Goal: Task Accomplishment & Management: Use online tool/utility

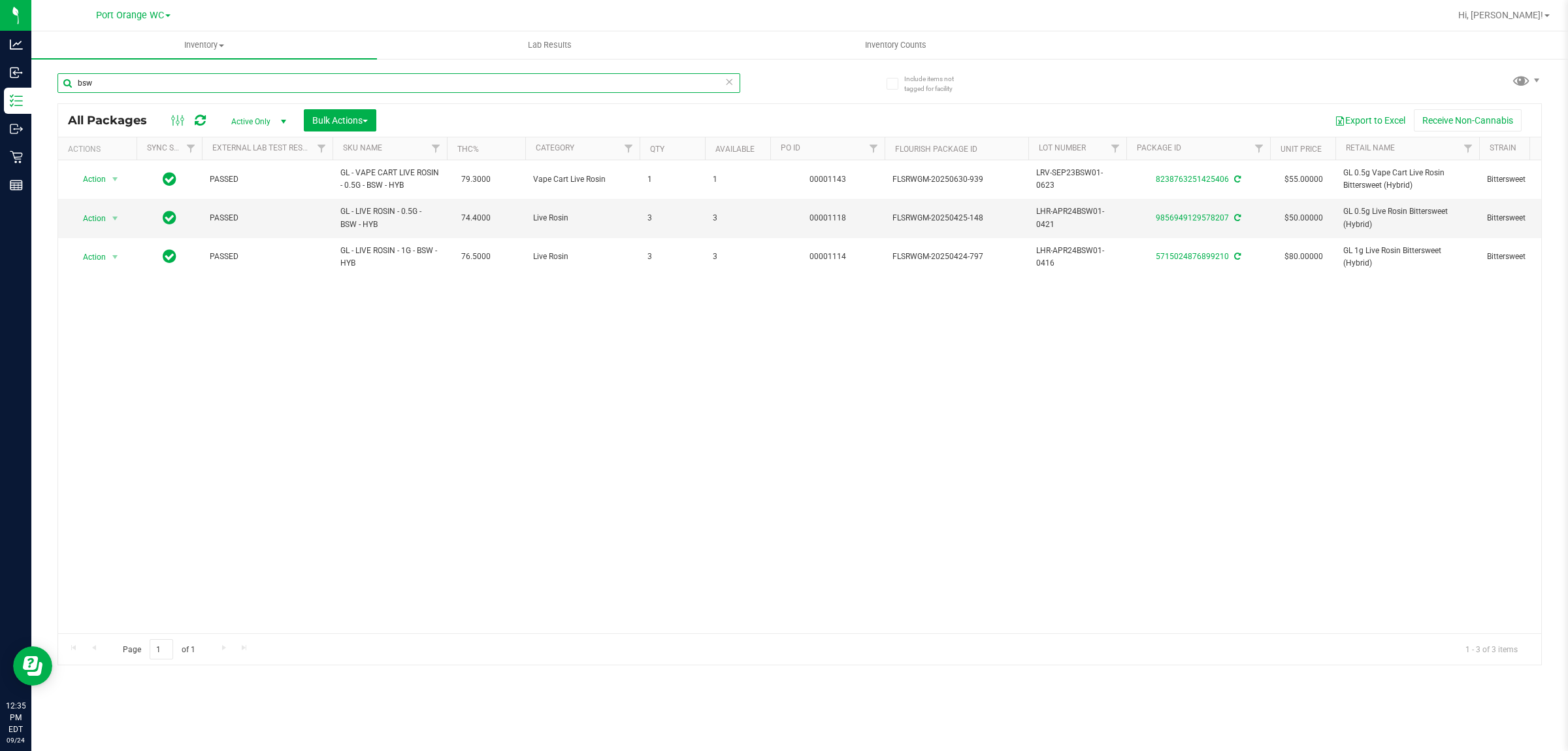
click at [210, 86] on input "bsw" at bounding box center [399, 83] width 683 height 19
type input "2929273236606649"
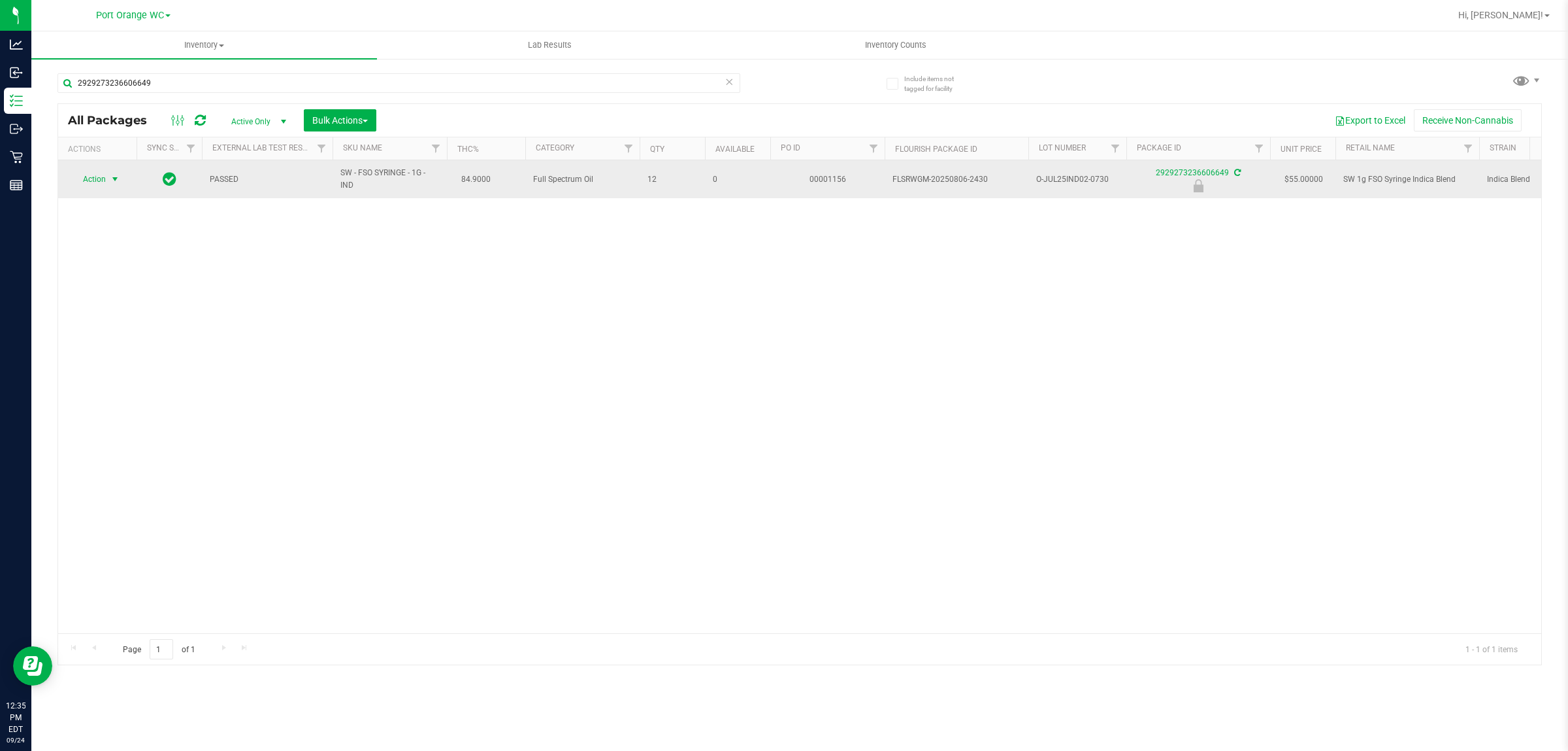
click at [106, 180] on span "Action" at bounding box center [89, 179] width 36 height 19
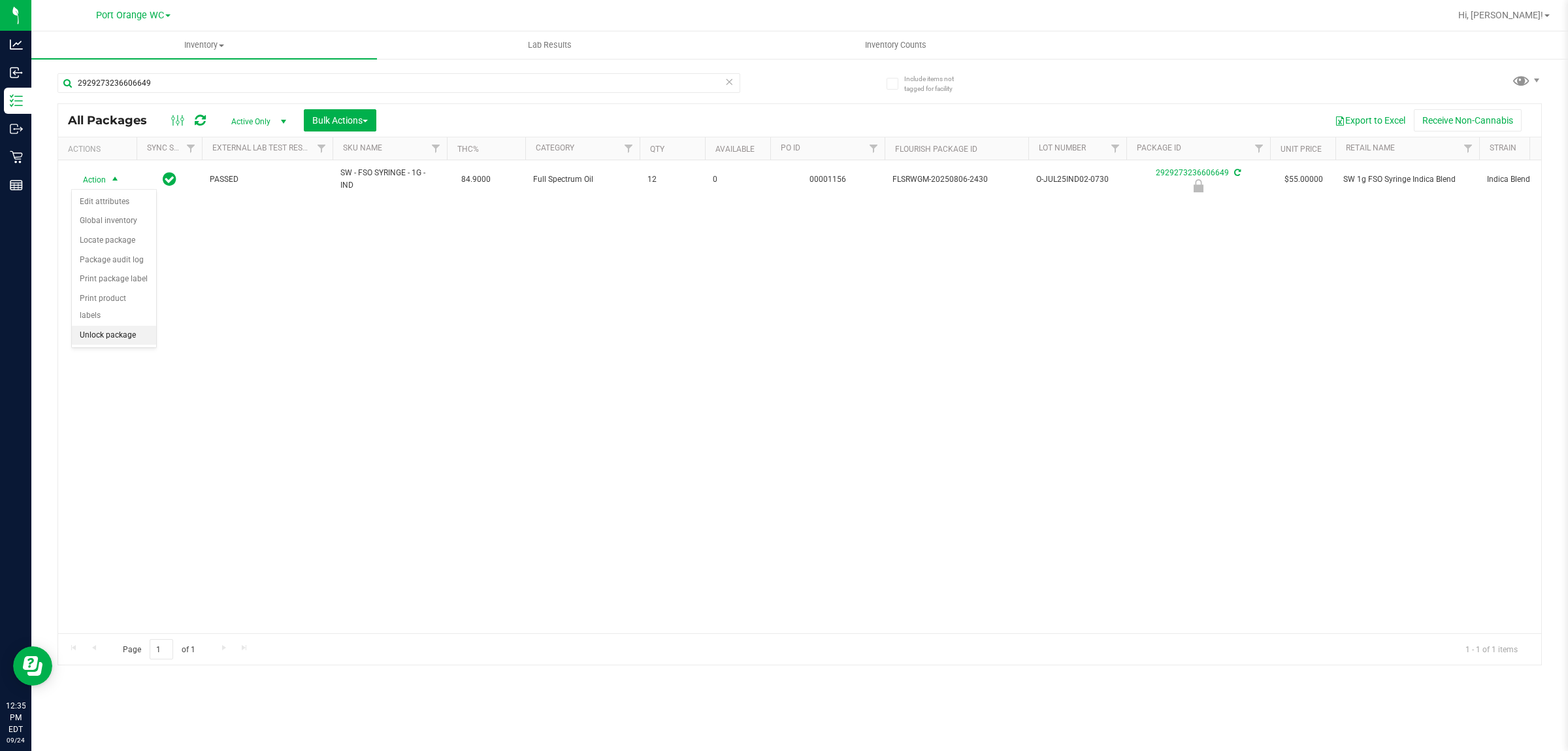
click at [99, 326] on li "Unlock package" at bounding box center [114, 335] width 85 height 19
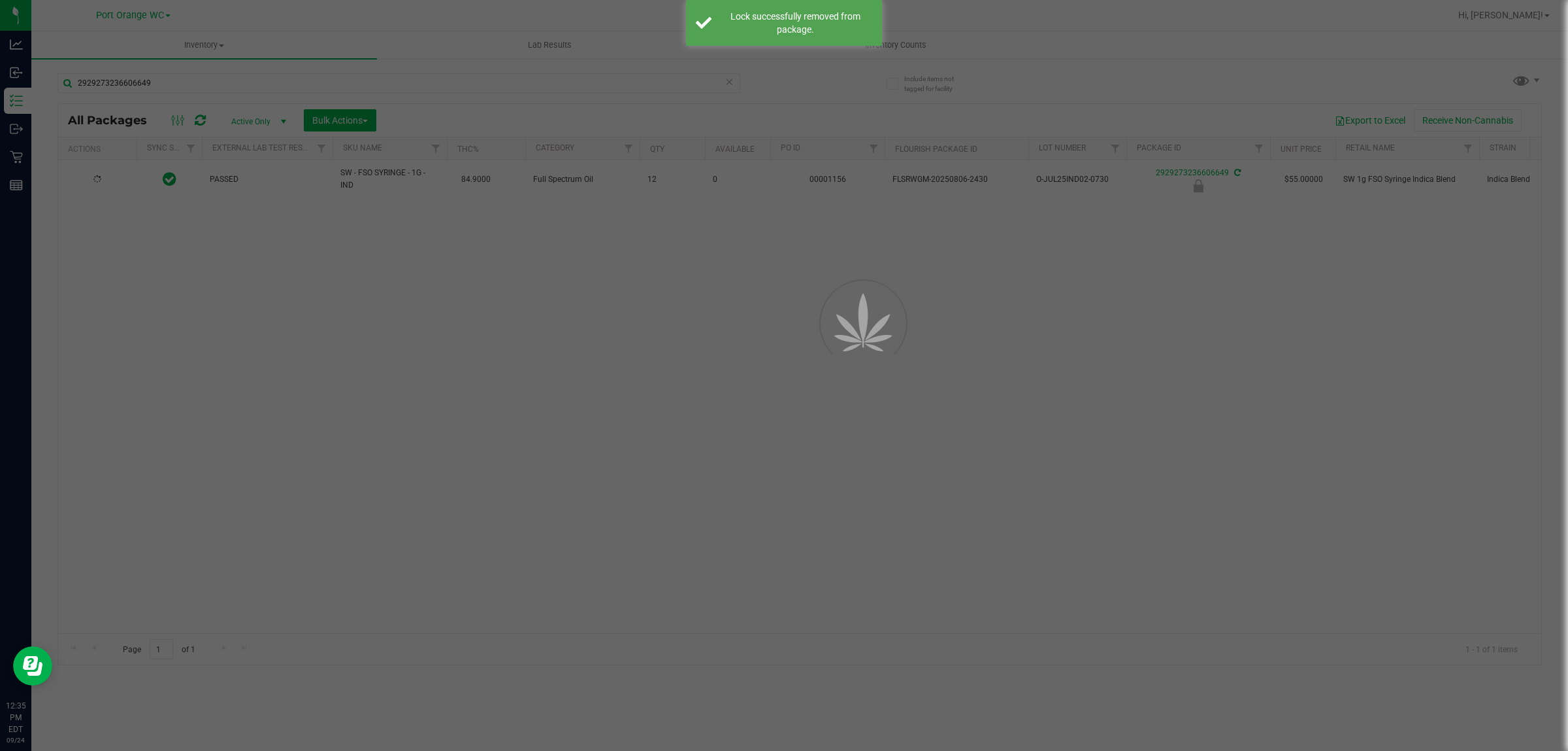
click at [170, 79] on div at bounding box center [784, 376] width 1568 height 751
click at [170, 79] on div "Inventory All packages All inventory Waste log Create inventory Lab Results Inv…" at bounding box center [800, 391] width 1537 height 719
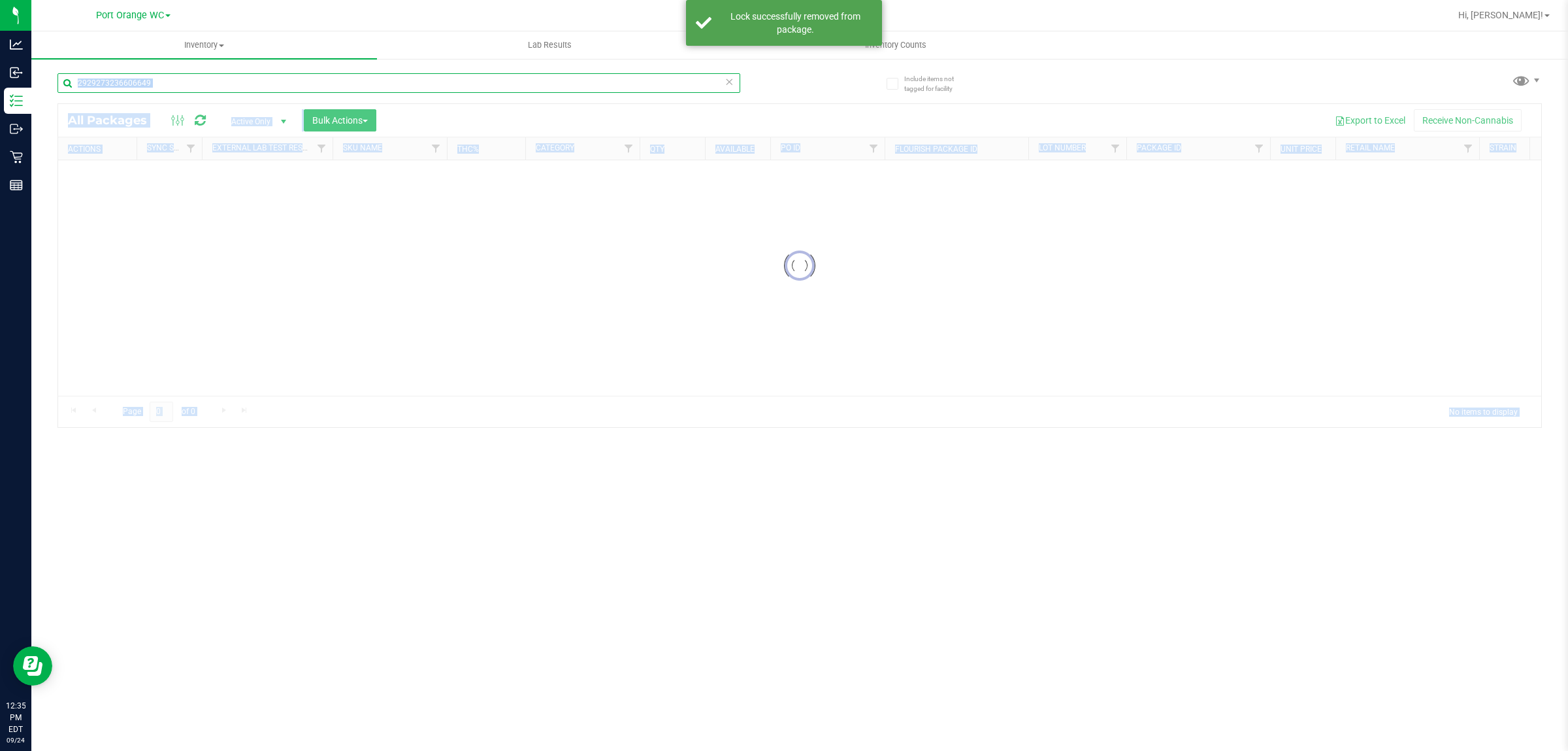
click at [172, 79] on input "2929273236606649" at bounding box center [399, 83] width 683 height 19
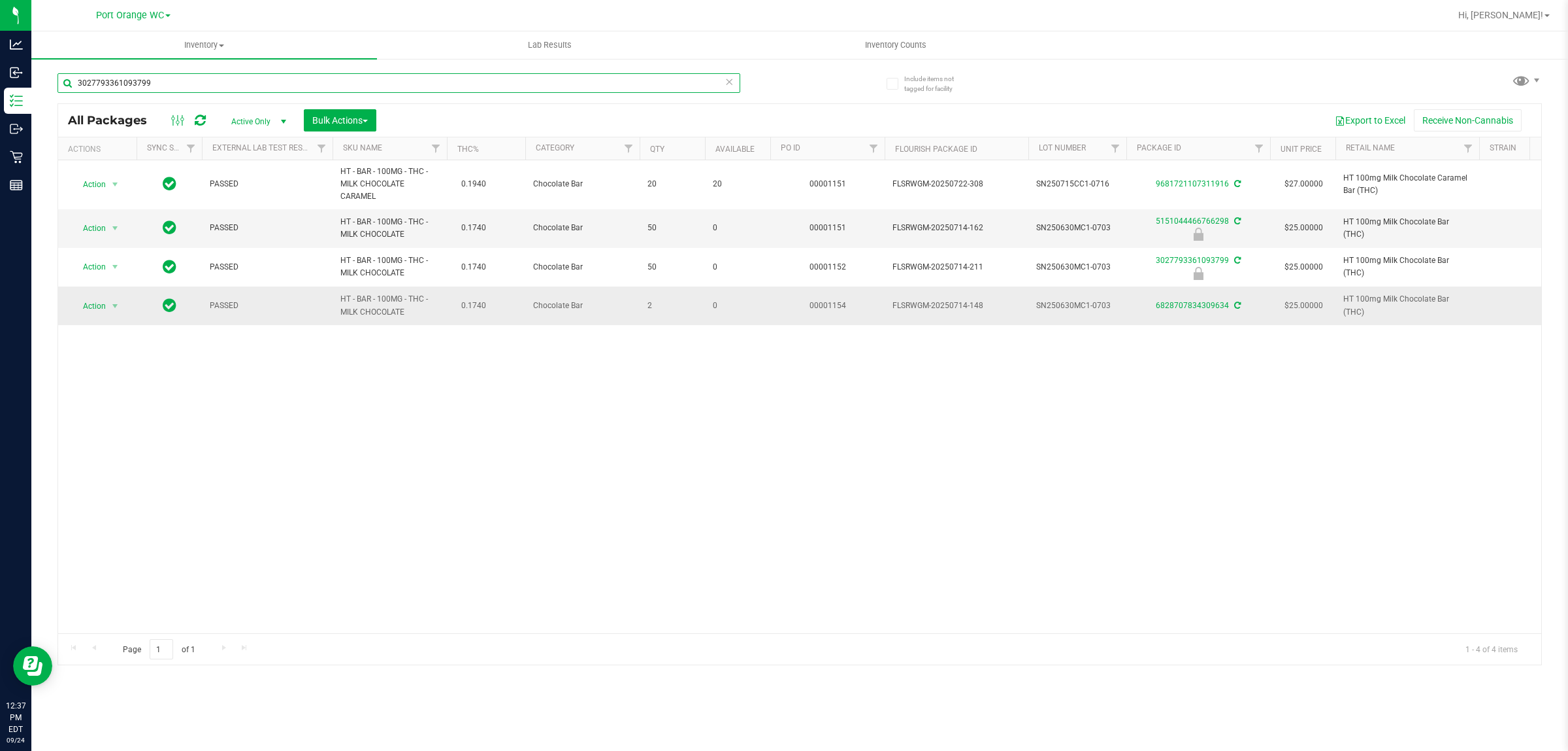
type input "3027793361093799"
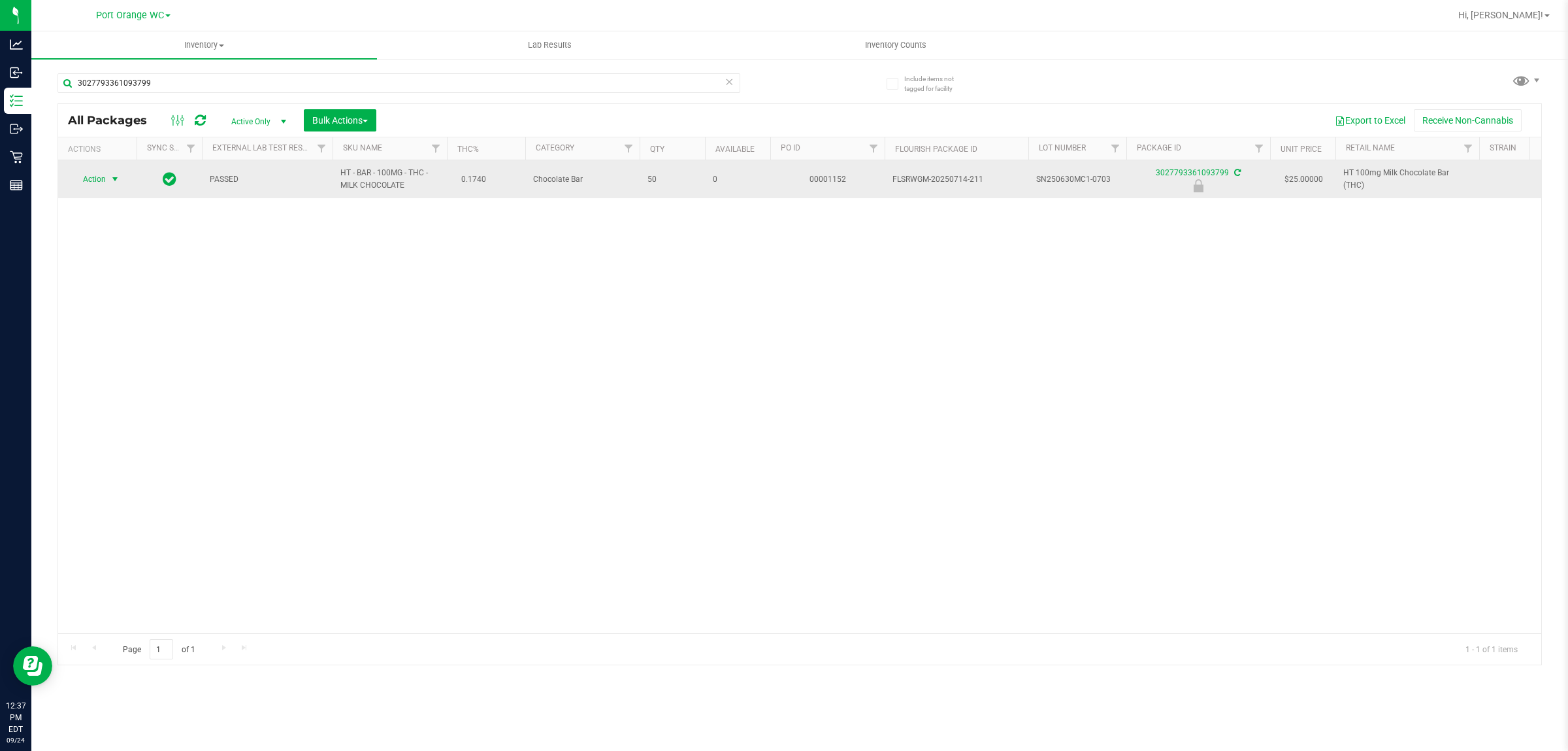
click at [111, 186] on span "select" at bounding box center [115, 179] width 16 height 19
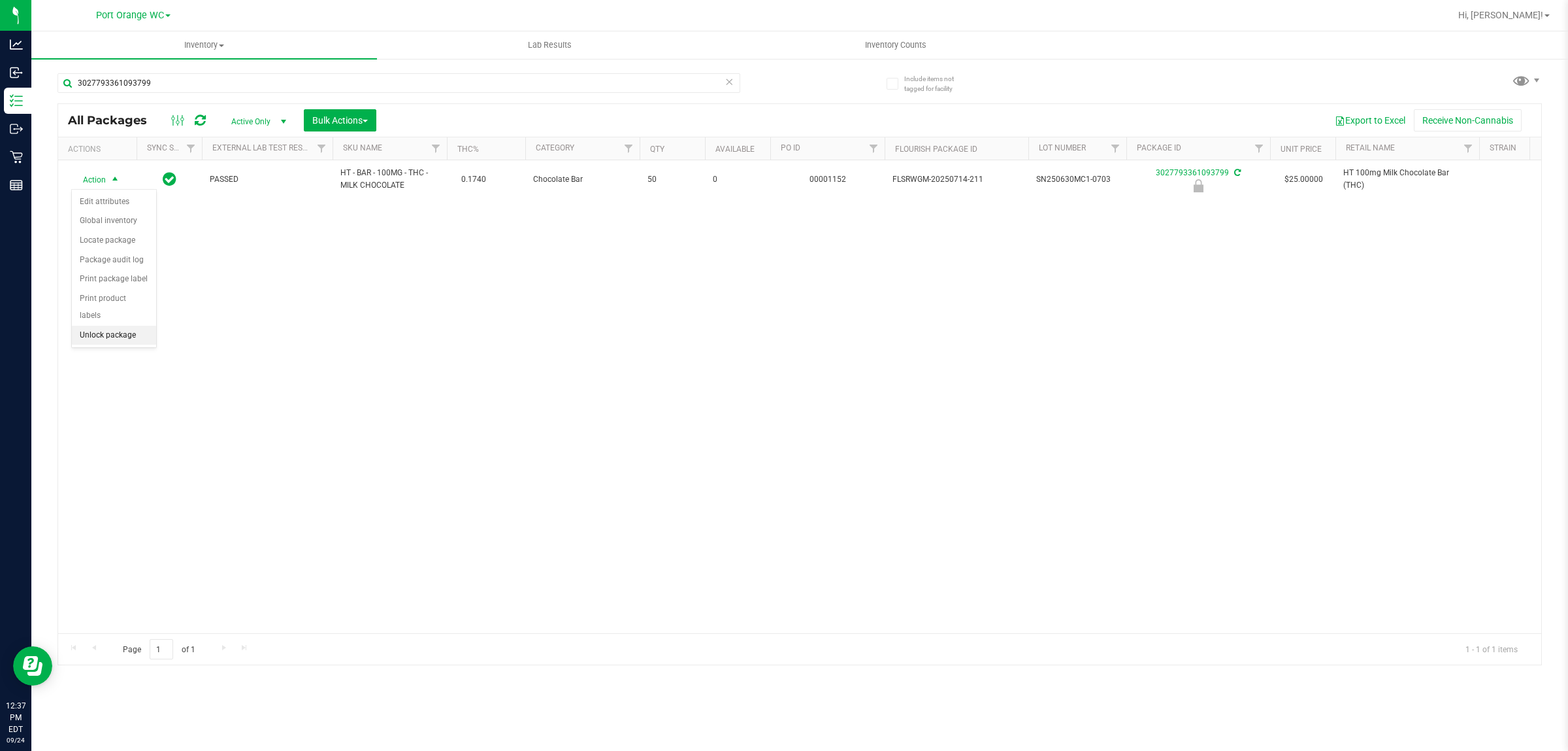
click at [121, 326] on li "Unlock package" at bounding box center [114, 335] width 85 height 19
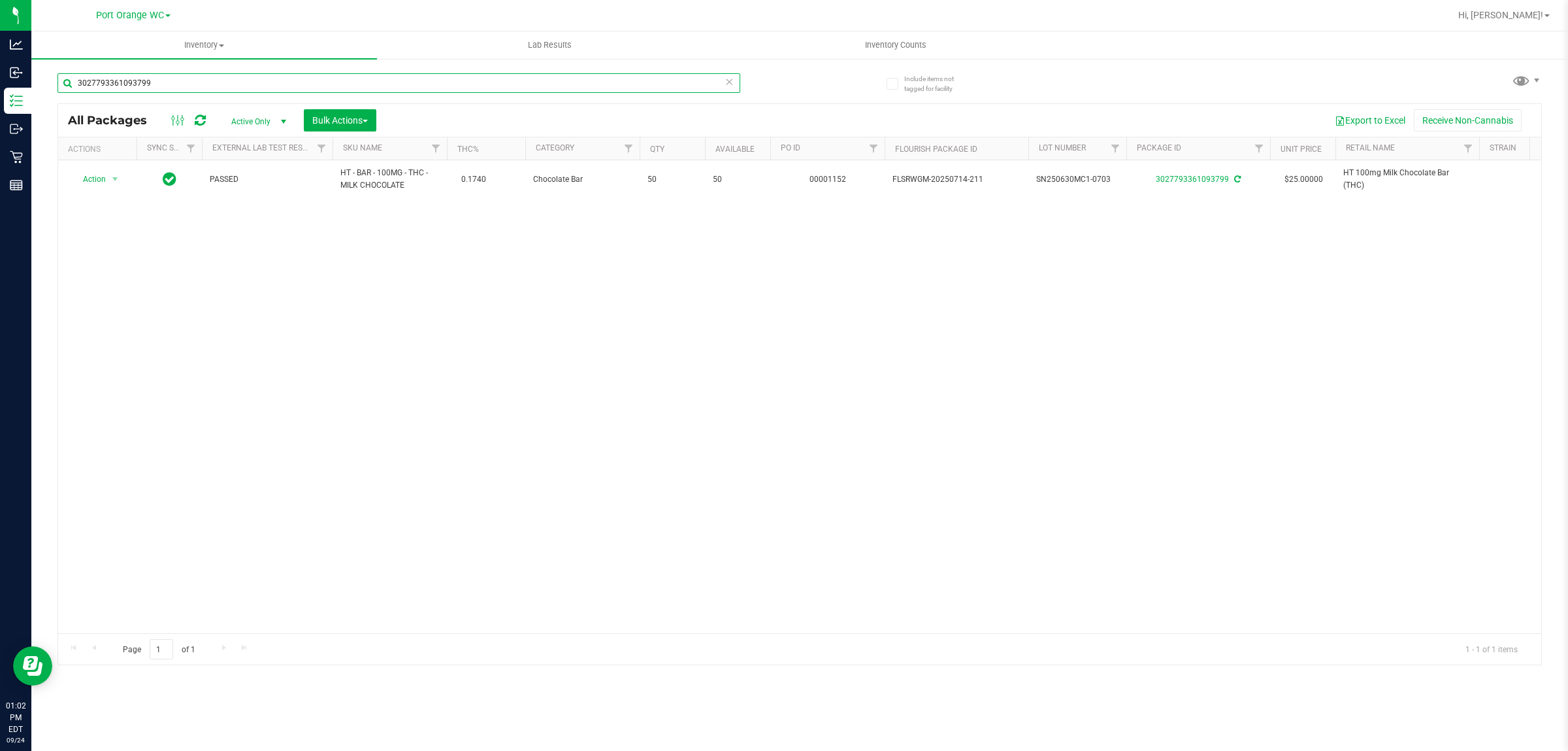
click at [231, 82] on input "3027793361093799" at bounding box center [399, 83] width 683 height 19
click at [231, 84] on input "3027793361093799" at bounding box center [399, 83] width 683 height 19
type input "3808552904183510"
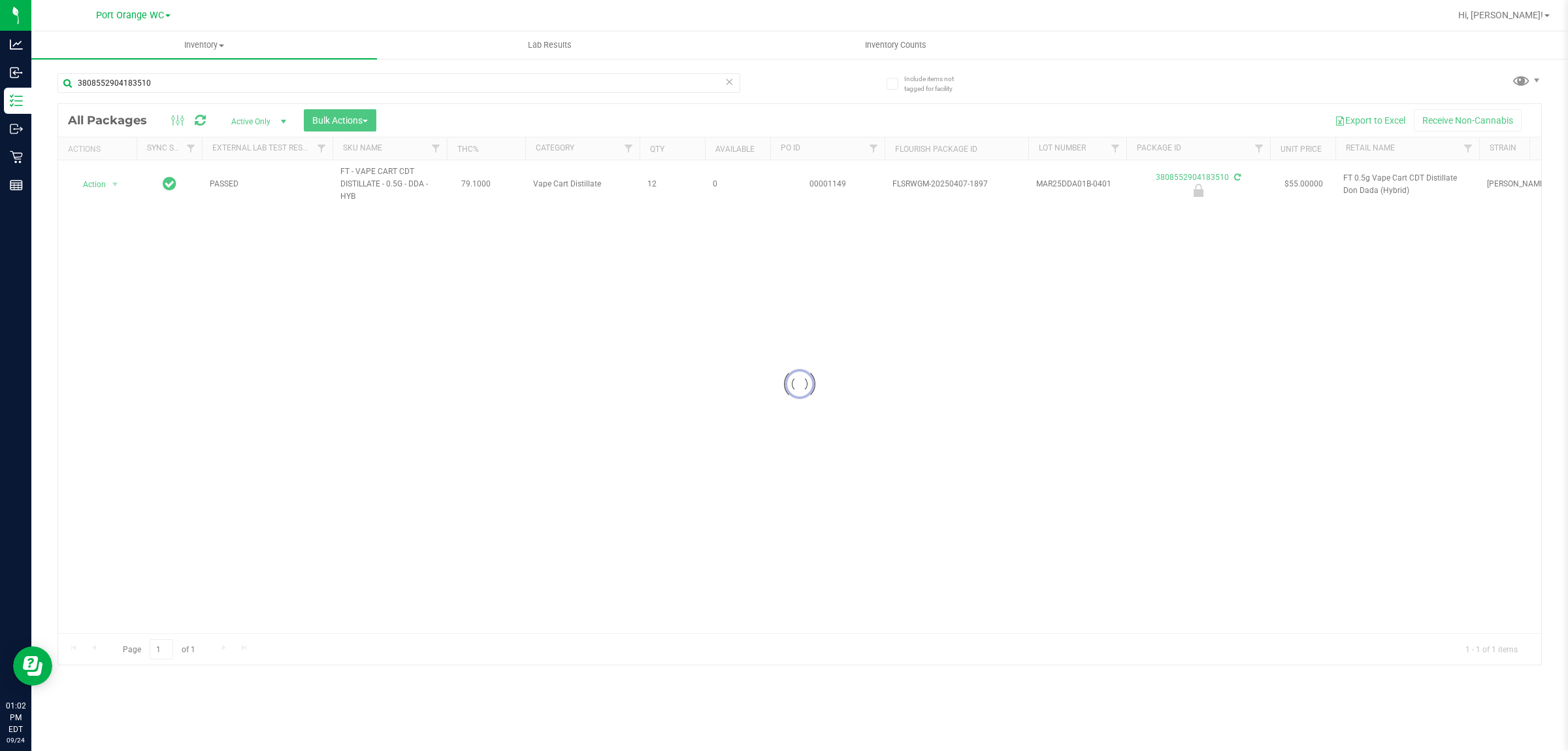
click at [100, 186] on div at bounding box center [800, 384] width 1483 height 561
click at [100, 186] on span "Action" at bounding box center [89, 184] width 36 height 19
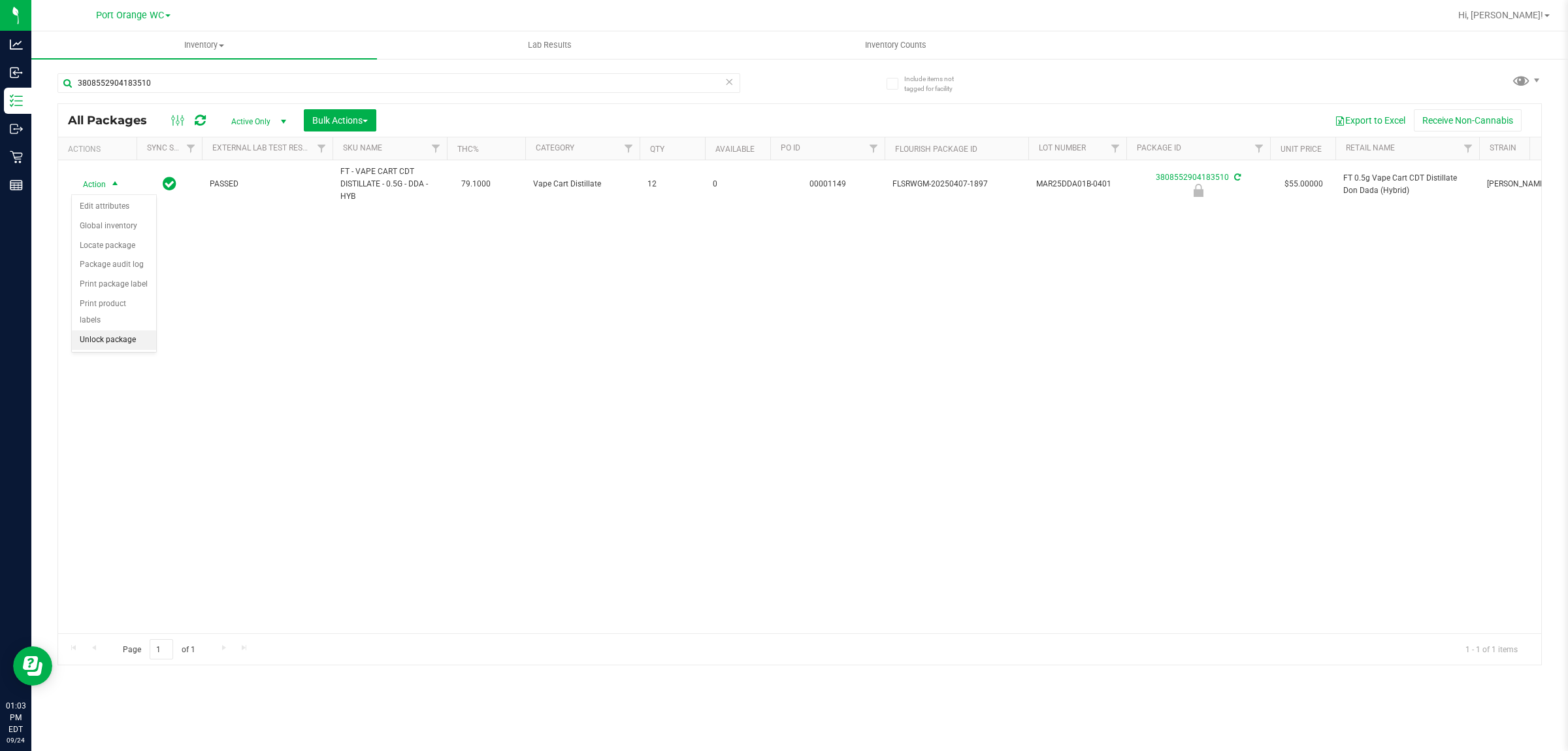
click at [124, 330] on li "Unlock package" at bounding box center [114, 339] width 85 height 19
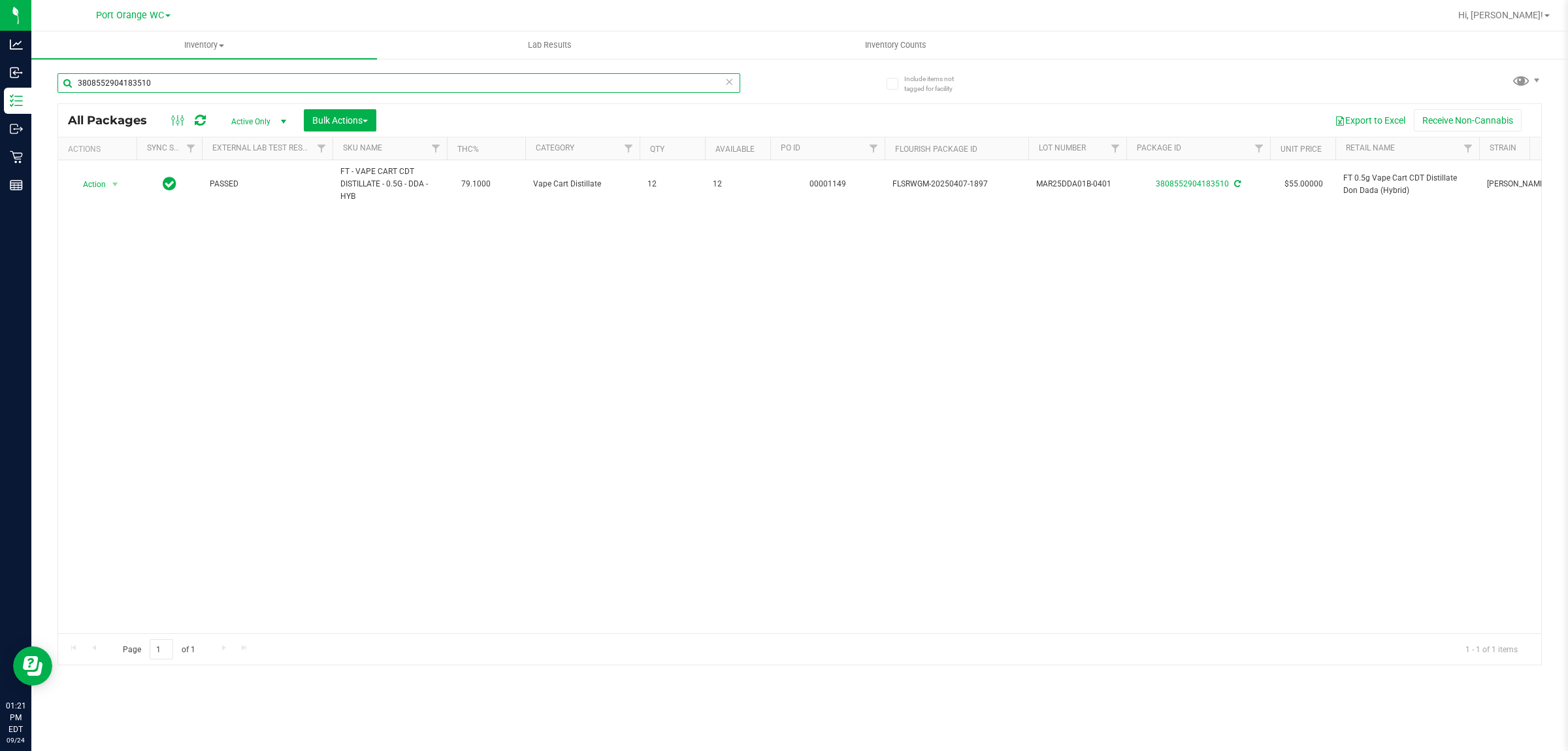
click at [206, 89] on input "3808552904183510" at bounding box center [399, 83] width 683 height 19
click at [203, 89] on input "3808552904183510" at bounding box center [399, 83] width 683 height 19
type input "4272574677506657"
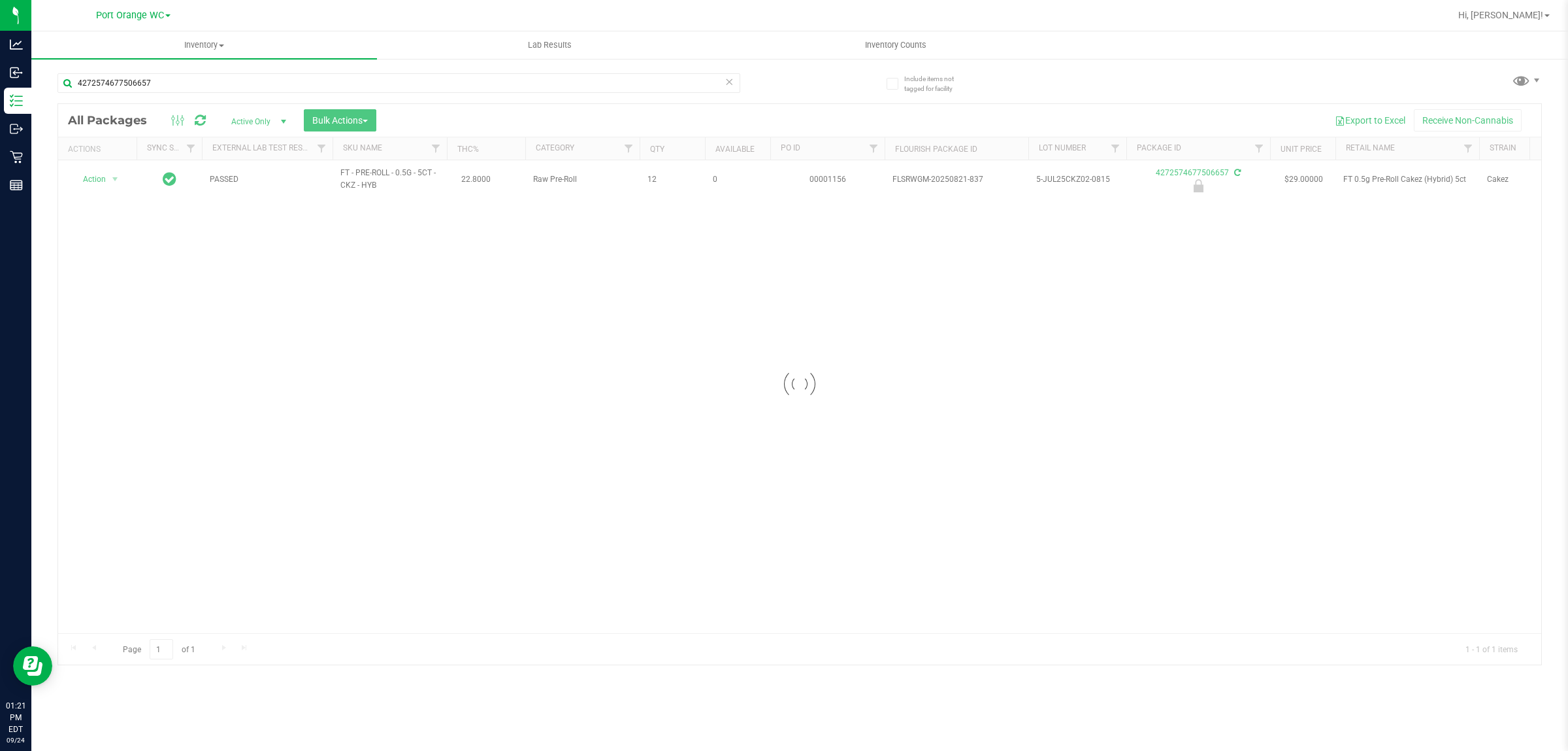
click at [88, 184] on div at bounding box center [800, 384] width 1483 height 561
click at [93, 186] on span "Action" at bounding box center [89, 179] width 36 height 19
click at [102, 327] on li "Unlock package" at bounding box center [114, 335] width 85 height 19
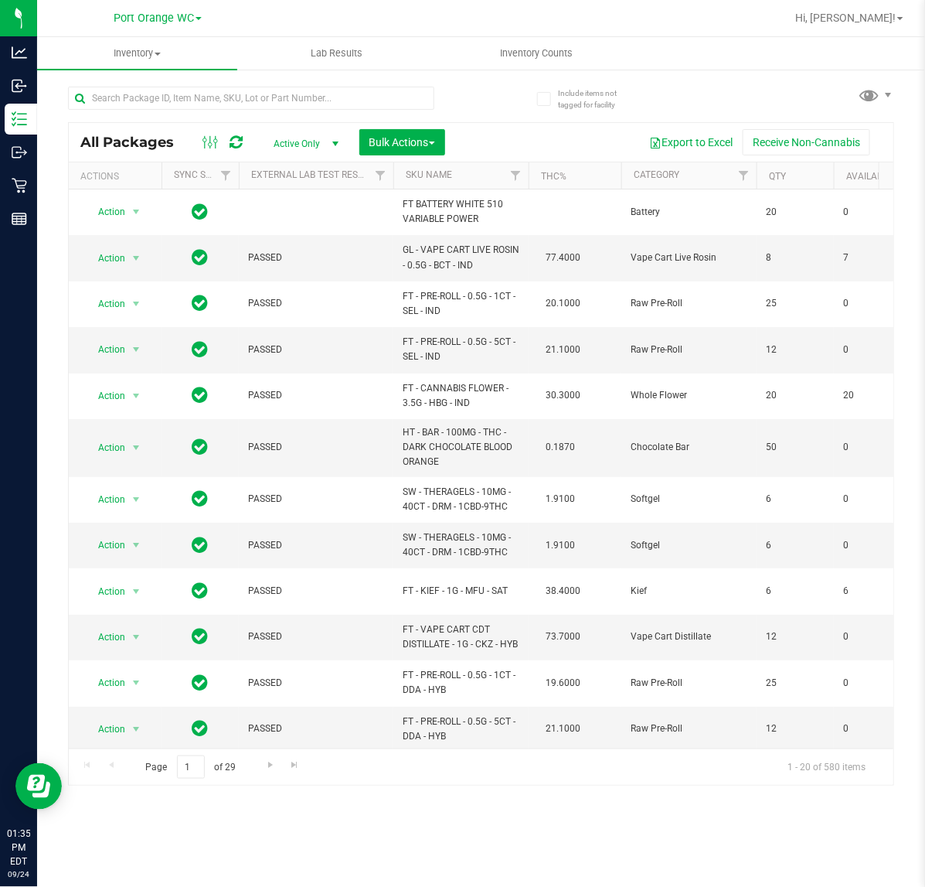
click at [871, 28] on div "Hi, John!" at bounding box center [849, 18] width 121 height 27
click at [871, 19] on span "Hi, John!" at bounding box center [846, 18] width 101 height 12
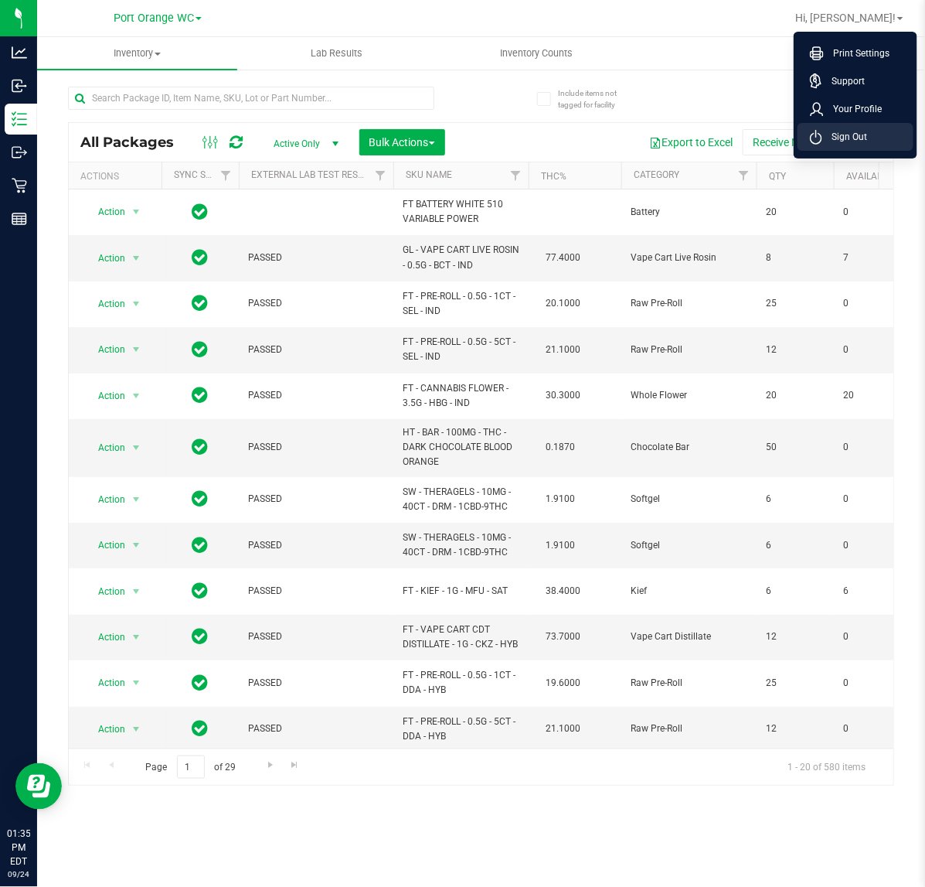
click at [862, 145] on li "Sign Out" at bounding box center [856, 137] width 116 height 28
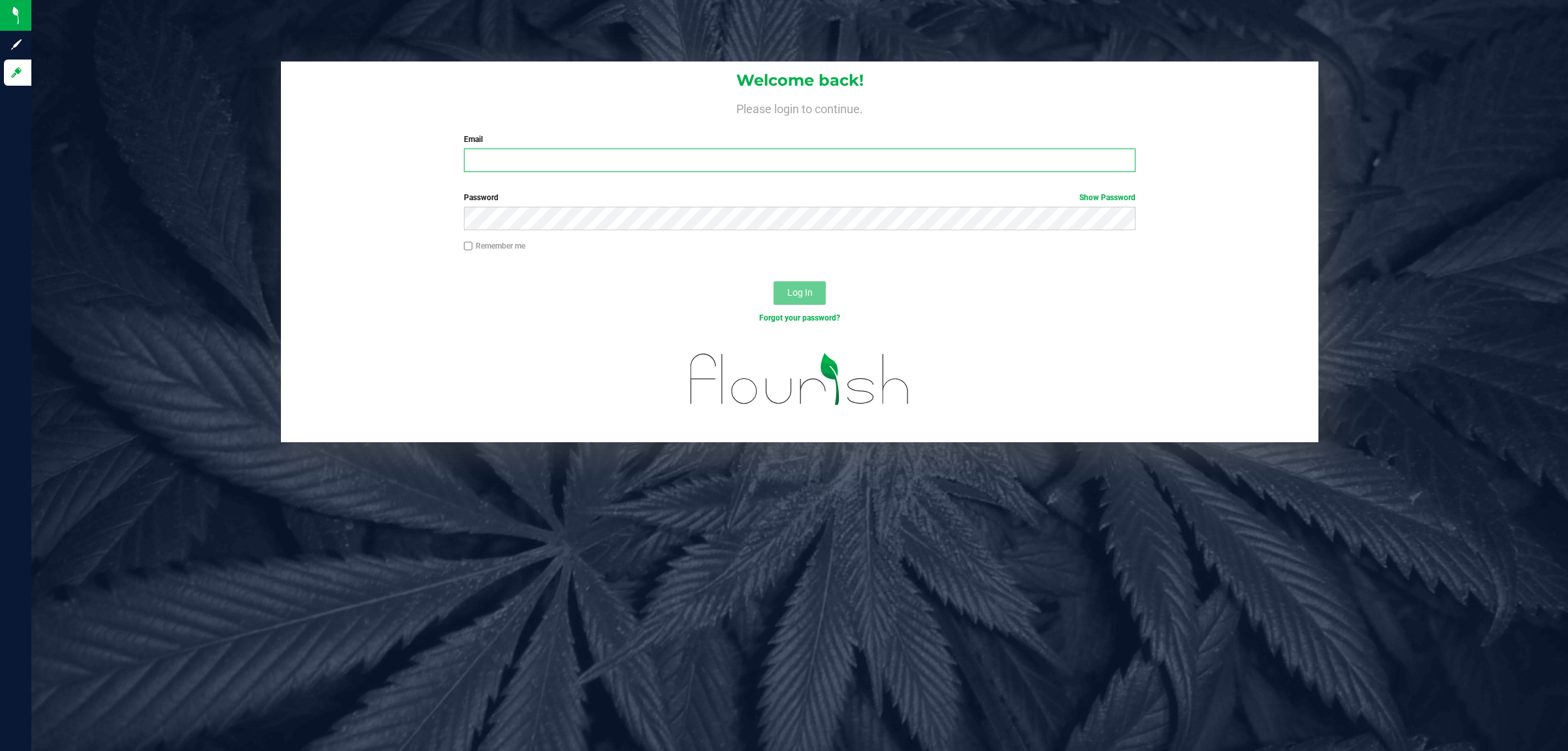
click at [667, 154] on input "Email" at bounding box center [800, 160] width 673 height 24
type input "[EMAIL_ADDRESS][DOMAIN_NAME]"
click at [773, 281] on button "Log In" at bounding box center [800, 293] width 52 height 24
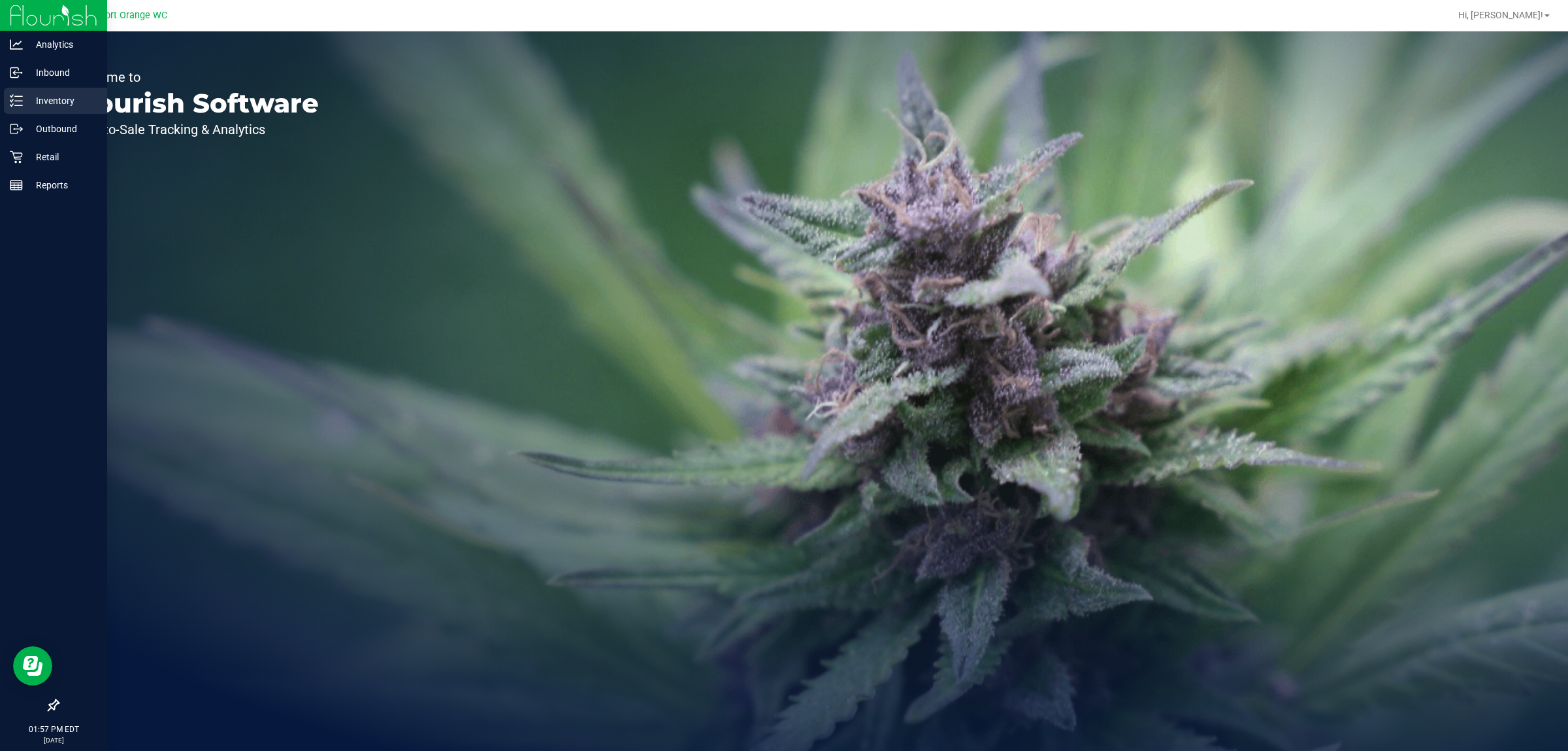
click at [30, 100] on p "Inventory" at bounding box center [62, 101] width 79 height 16
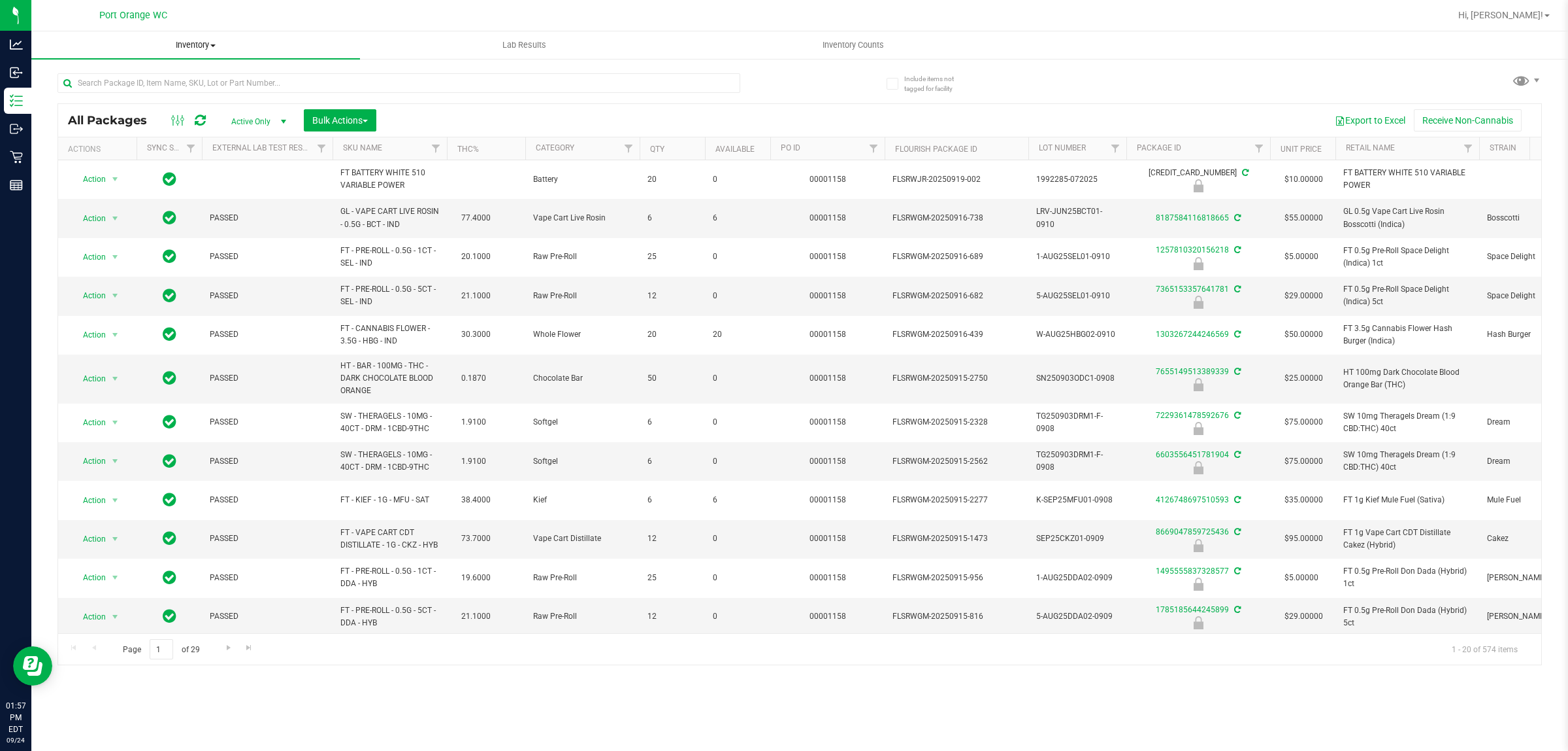
click at [212, 47] on span "Inventory" at bounding box center [195, 45] width 329 height 12
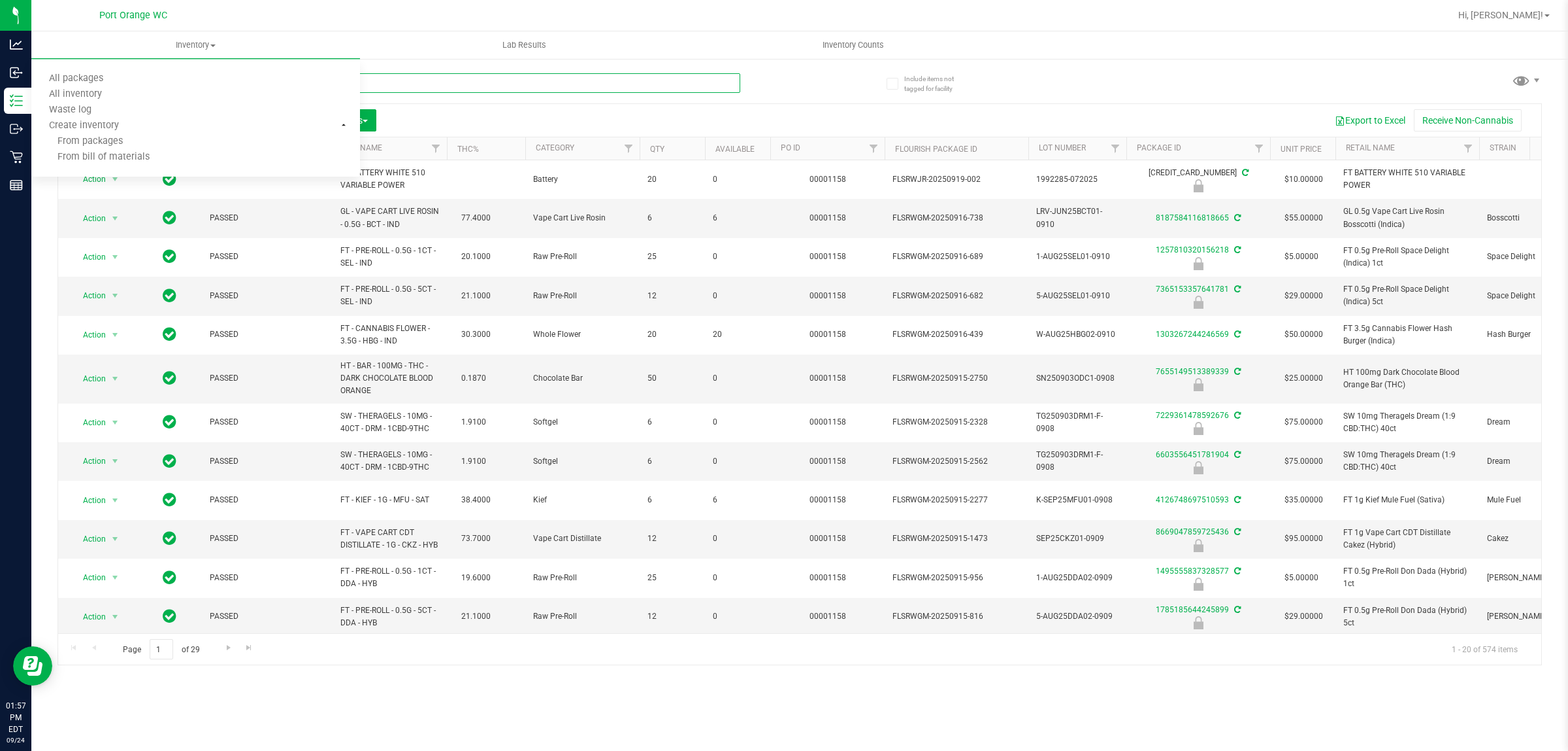
click at [471, 82] on input "text" at bounding box center [399, 83] width 683 height 19
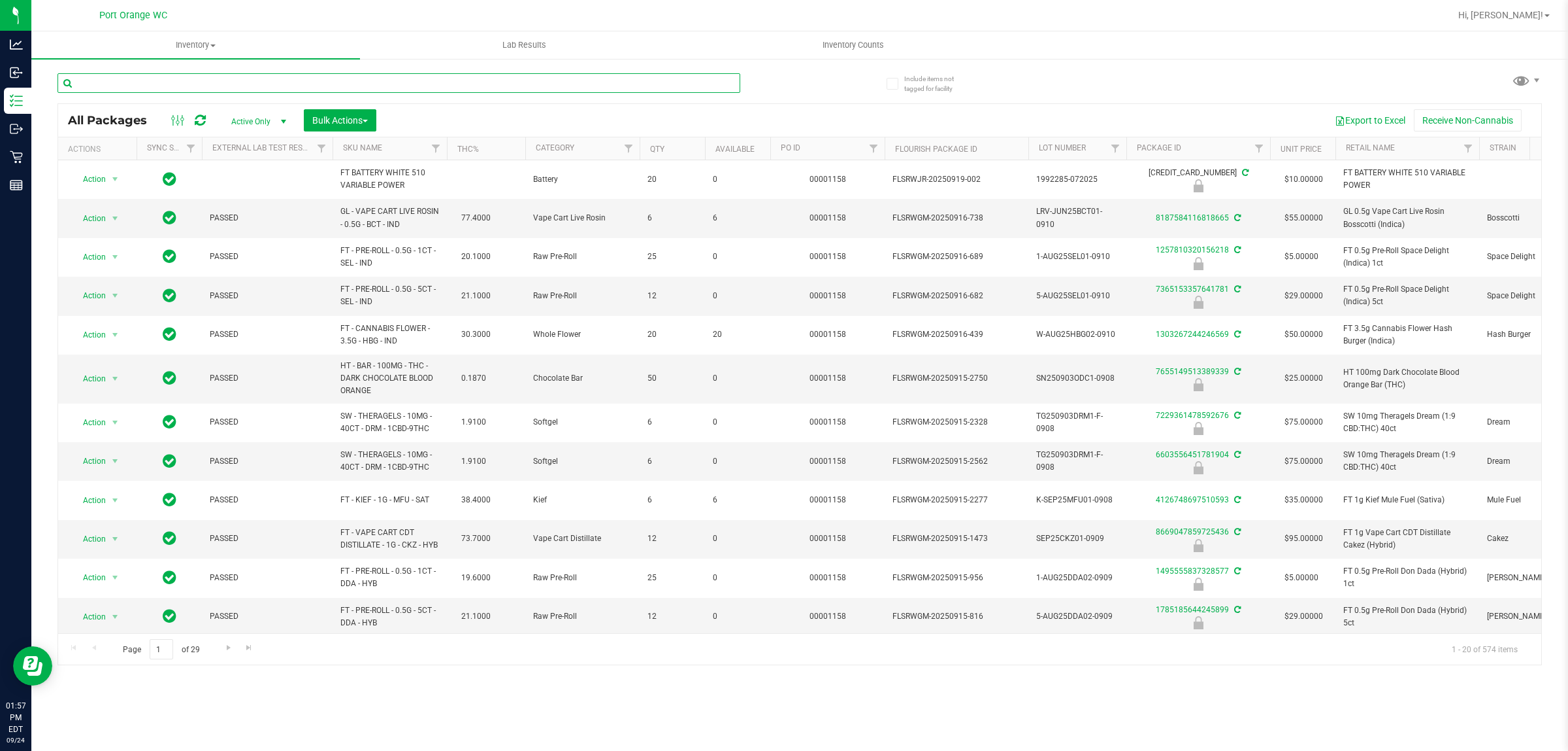
click at [652, 74] on input "text" at bounding box center [399, 83] width 683 height 19
click at [649, 85] on input "text" at bounding box center [399, 83] width 683 height 19
click at [214, 45] on span at bounding box center [213, 46] width 5 height 3
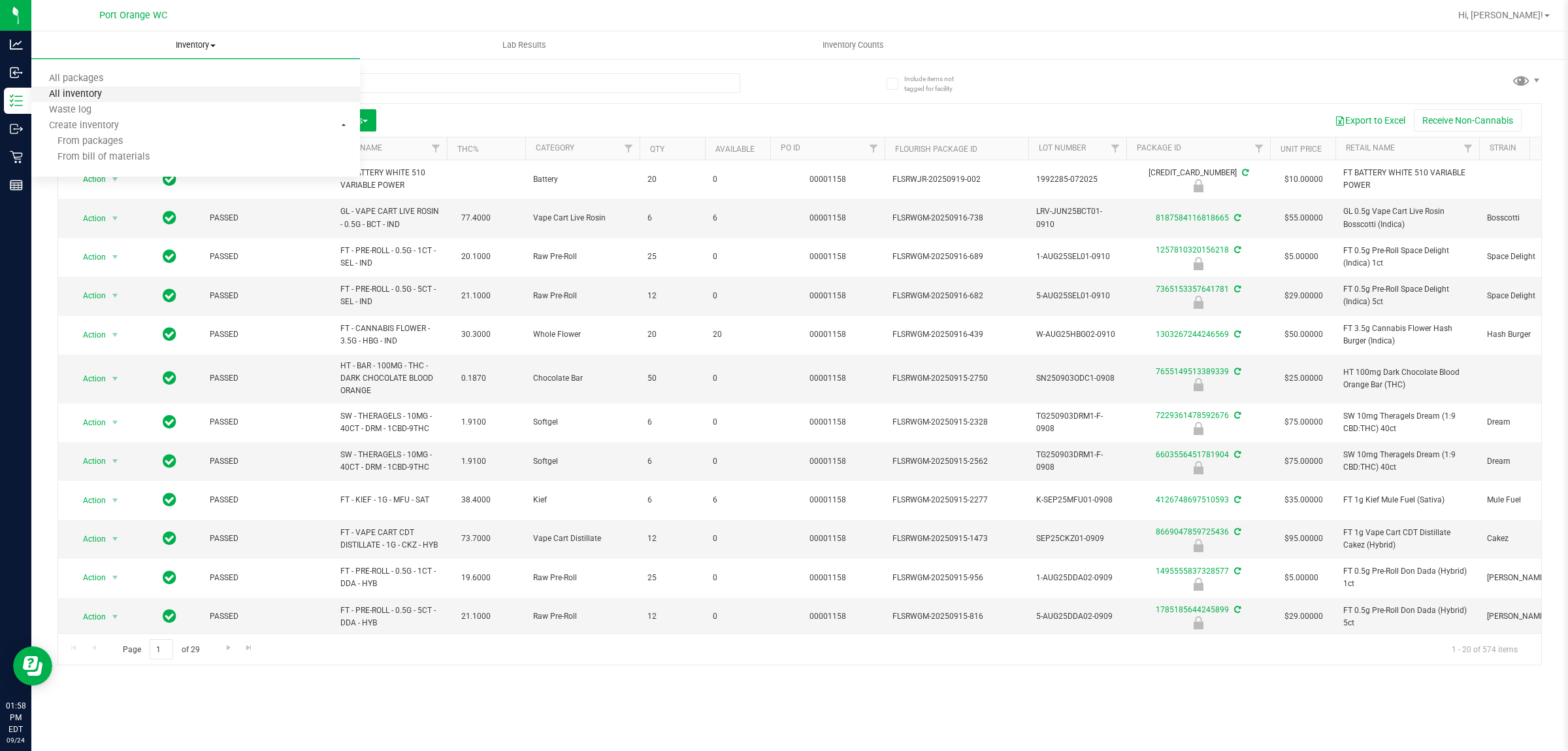
click at [65, 96] on span "All inventory" at bounding box center [75, 94] width 88 height 11
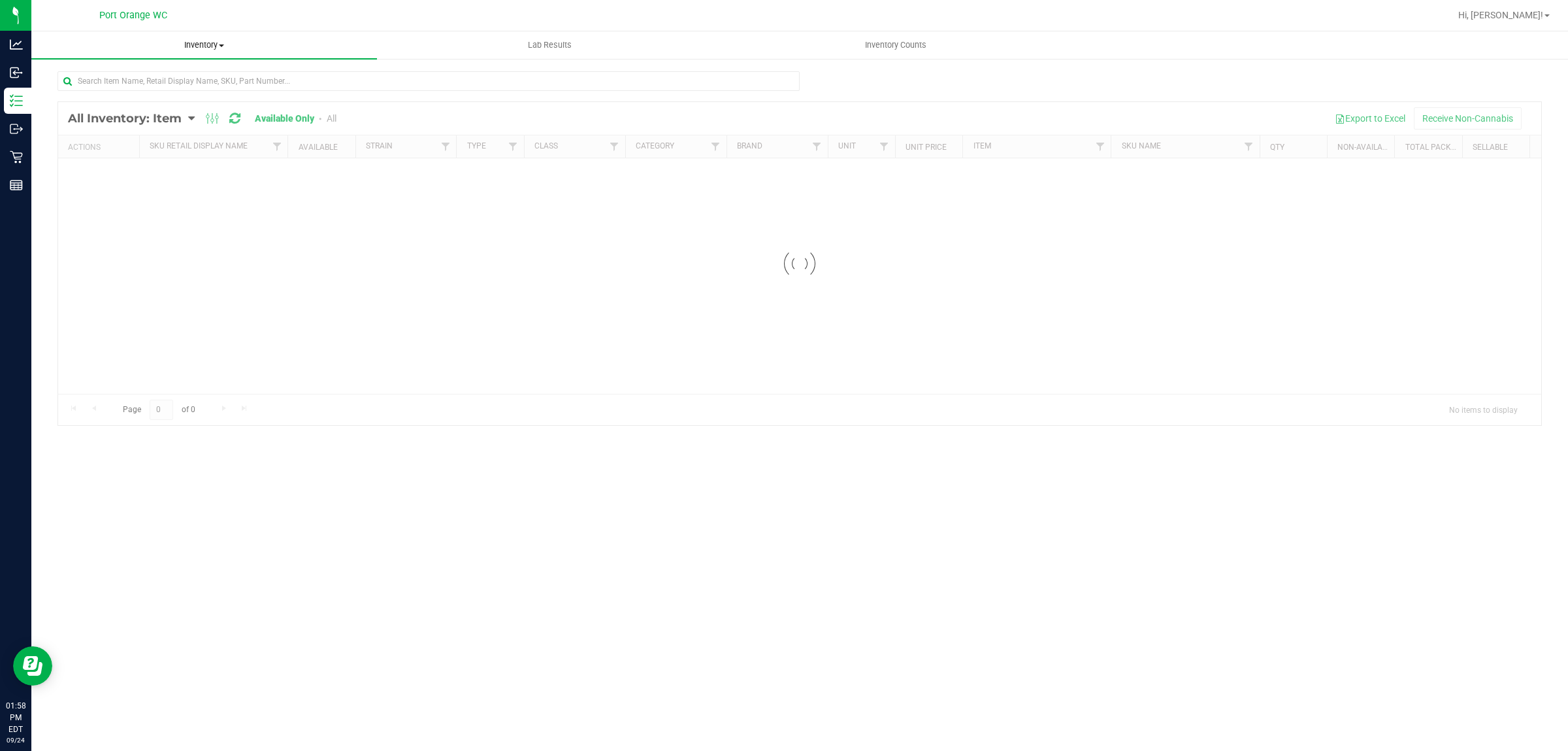
click at [204, 56] on uib-tab-heading "Inventory All packages All inventory Waste log Create inventory" at bounding box center [204, 45] width 346 height 27
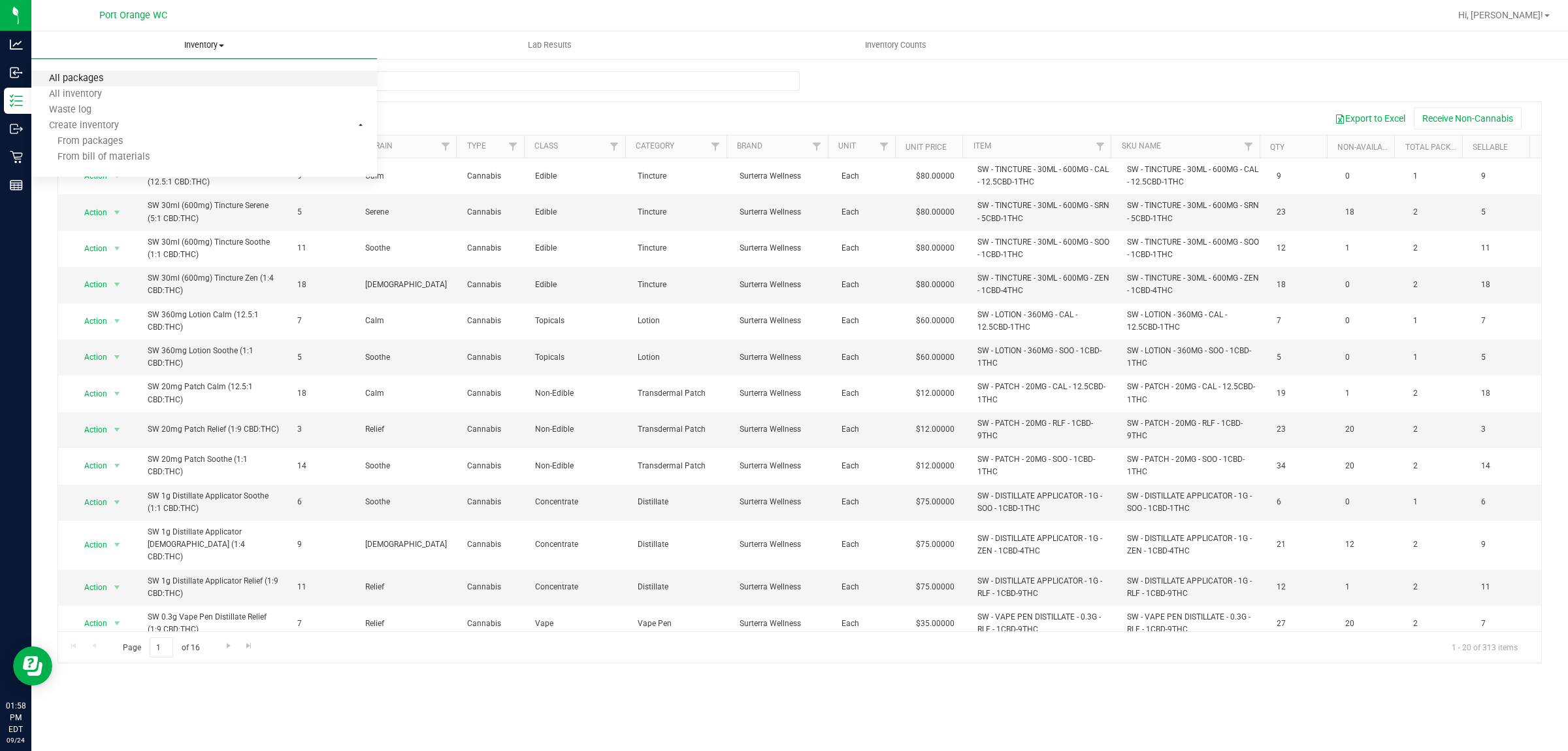
click at [75, 79] on span "All packages" at bounding box center [76, 79] width 90 height 11
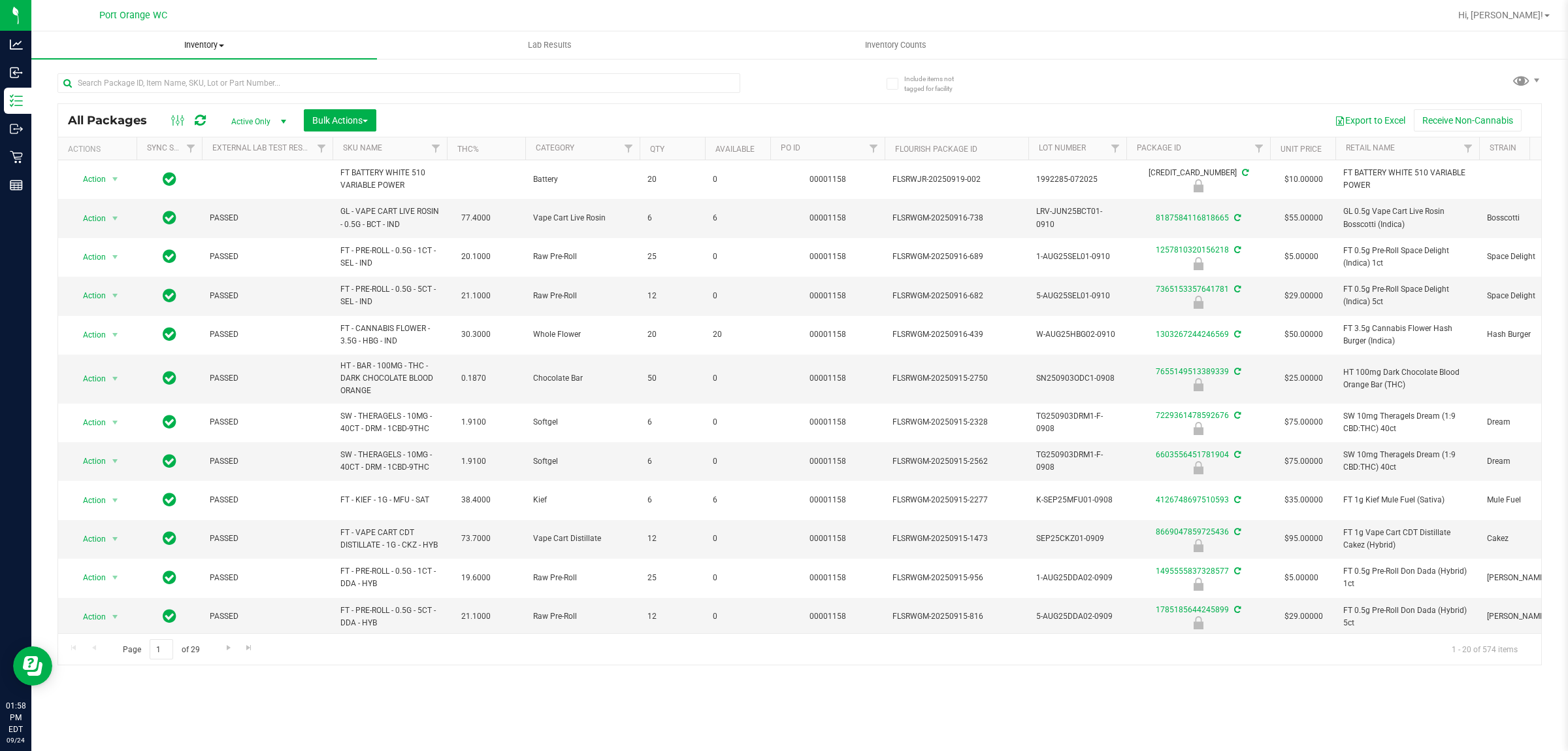
click at [227, 45] on span "Inventory" at bounding box center [204, 45] width 346 height 12
click at [77, 80] on span "All packages" at bounding box center [76, 79] width 90 height 11
